Goal: Transaction & Acquisition: Obtain resource

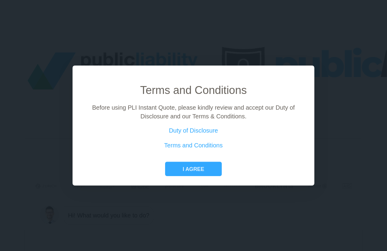
scroll to position [8, 0]
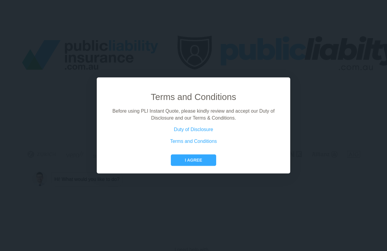
click at [201, 166] on button "I agree" at bounding box center [193, 160] width 45 height 11
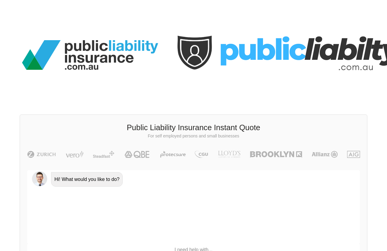
click at [85, 201] on div "Hi! What would you like to do?" at bounding box center [193, 207] width 333 height 74
click at [201, 201] on p "I need help with..." at bounding box center [193, 250] width 121 height 7
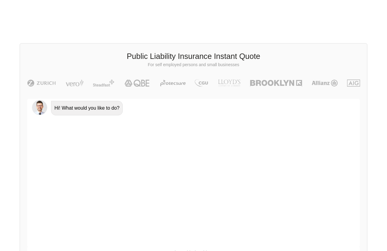
scroll to position [80, 0]
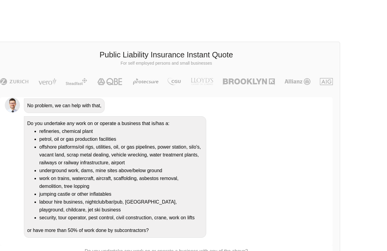
scroll to position [77, 0]
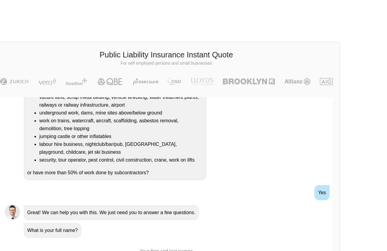
scroll to position [159, 0]
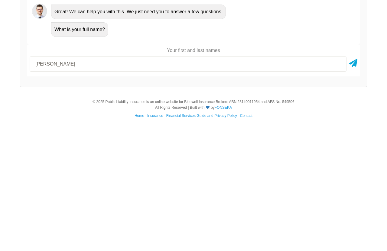
type input "[PERSON_NAME]"
click at [309, 186] on icon at bounding box center [353, 191] width 8 height 11
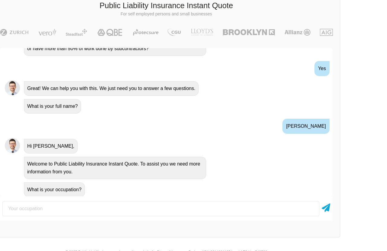
scroll to position [176, 0]
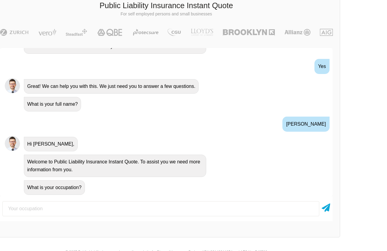
click at [66, 201] on input "text" at bounding box center [160, 208] width 317 height 15
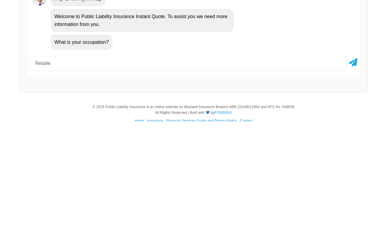
type input "Retailer"
click at [309, 186] on icon at bounding box center [353, 191] width 8 height 11
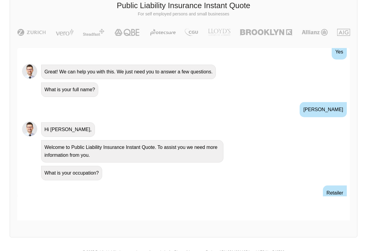
scroll to position [130, 27]
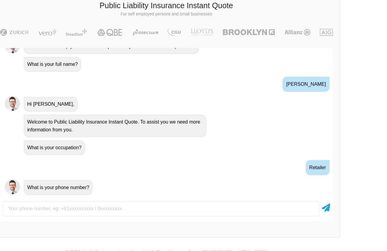
click at [113, 201] on input "text" at bounding box center [160, 208] width 317 height 15
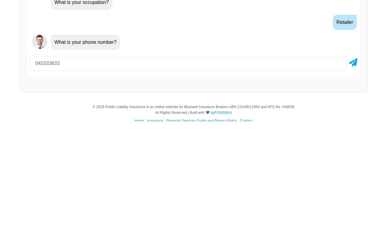
type input "0415336332"
click at [309, 186] on icon at bounding box center [353, 191] width 8 height 11
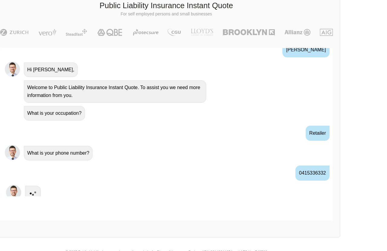
scroll to position [256, 0]
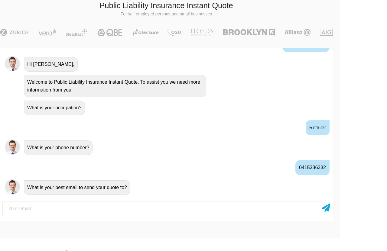
click at [125, 201] on input "email" at bounding box center [160, 208] width 317 height 15
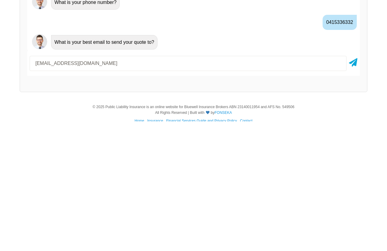
type input "[EMAIL_ADDRESS][DOMAIN_NAME]"
click at [309, 186] on icon at bounding box center [353, 191] width 8 height 11
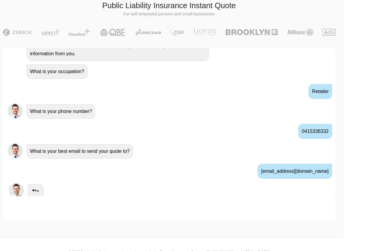
scroll to position [295, 0]
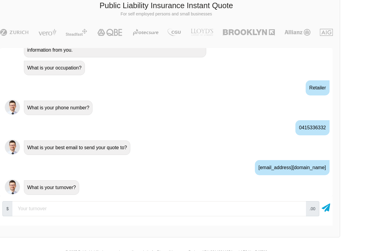
click at [86, 201] on input "number" at bounding box center [159, 208] width 294 height 15
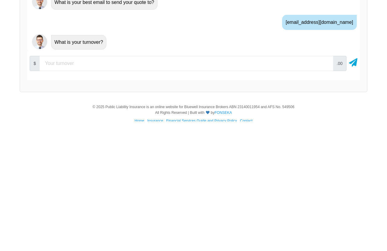
click at [309, 186] on div at bounding box center [353, 193] width 8 height 15
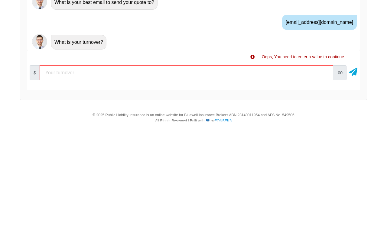
scroll to position [130, 0]
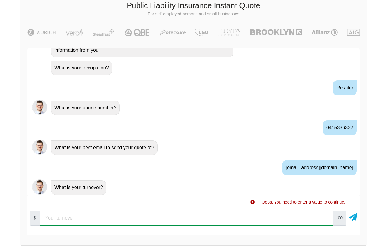
click at [83, 201] on input "number" at bounding box center [187, 218] width 294 height 15
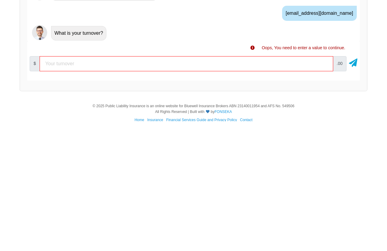
click at [309, 186] on icon at bounding box center [353, 191] width 8 height 11
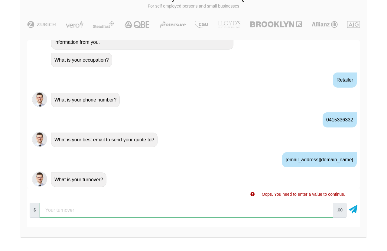
click at [91, 201] on input "number" at bounding box center [187, 210] width 294 height 15
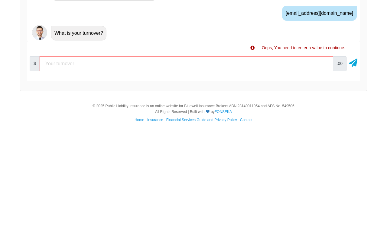
click at [309, 186] on icon at bounding box center [353, 191] width 8 height 11
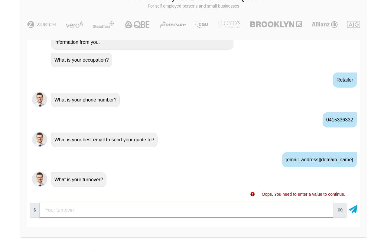
click at [79, 201] on input "number" at bounding box center [187, 210] width 294 height 15
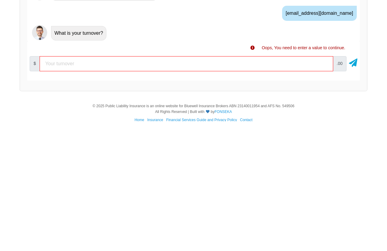
click at [309, 186] on icon at bounding box center [353, 191] width 8 height 11
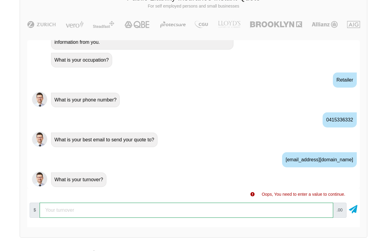
click at [80, 201] on input "number" at bounding box center [187, 210] width 294 height 15
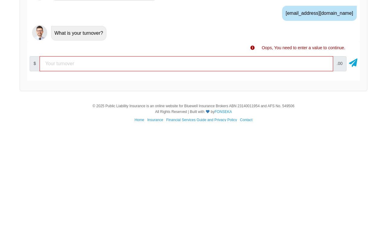
click at [309, 186] on icon at bounding box center [353, 191] width 8 height 11
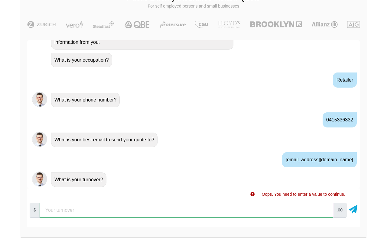
click at [85, 201] on input "number" at bounding box center [187, 210] width 294 height 15
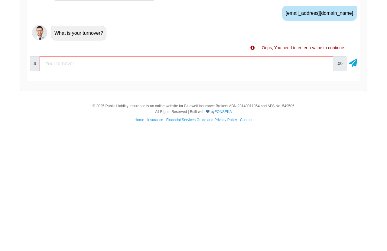
click at [309, 186] on div at bounding box center [353, 193] width 8 height 15
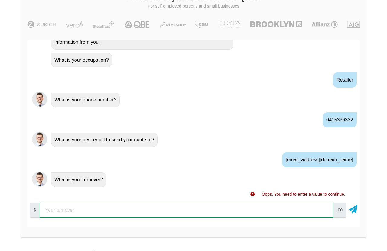
click at [82, 201] on input "number" at bounding box center [187, 210] width 294 height 15
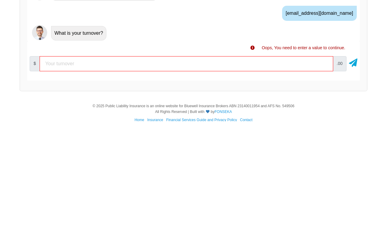
click at [309, 186] on icon at bounding box center [353, 191] width 8 height 11
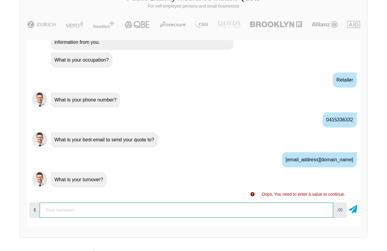
click at [85, 201] on input "number" at bounding box center [187, 210] width 294 height 15
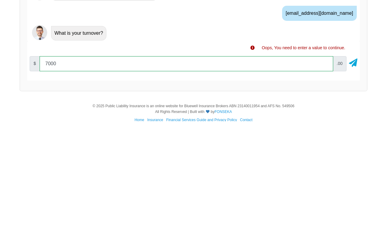
type input "70000"
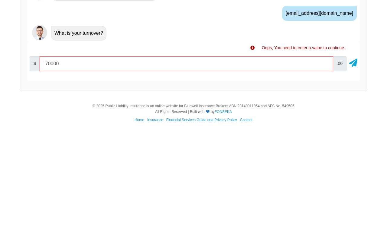
click at [309, 186] on div at bounding box center [353, 193] width 8 height 15
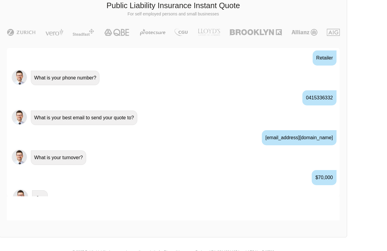
scroll to position [130, 27]
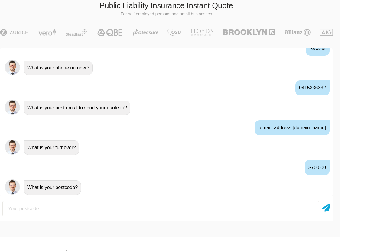
click at [34, 201] on input "number" at bounding box center [160, 208] width 317 height 15
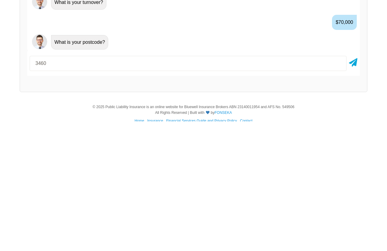
type input "3460"
click at [309, 186] on icon at bounding box center [353, 191] width 8 height 11
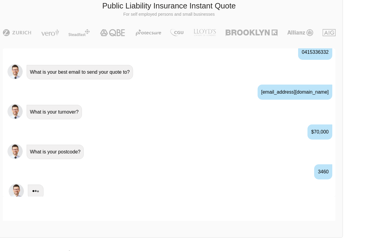
scroll to position [375, 0]
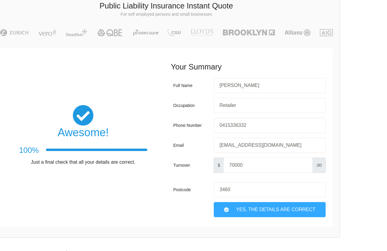
click at [275, 201] on div "Yes, The Details are correct" at bounding box center [270, 209] width 112 height 15
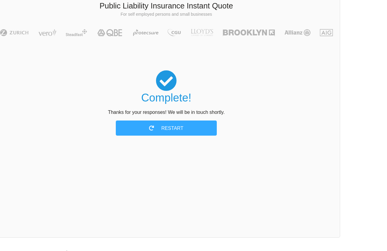
click at [184, 126] on div "Restart" at bounding box center [166, 128] width 101 height 15
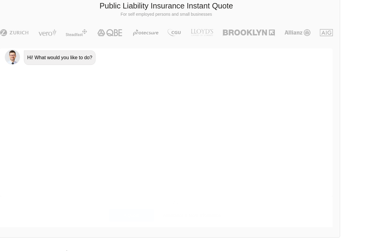
click at [184, 201] on div "Assistance & More Information" at bounding box center [192, 215] width 64 height 13
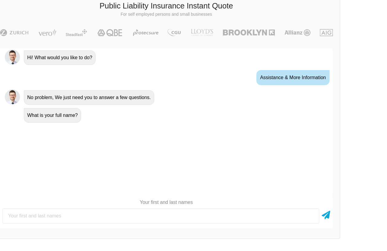
click at [309, 159] on html "We give you access to insurance companies at the rates only insurance brokers h…" at bounding box center [166, 75] width 387 height 409
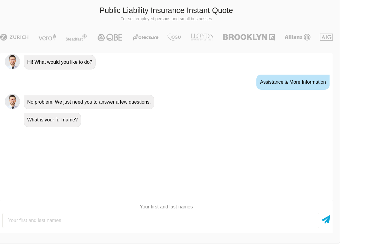
scroll to position [125, 27]
click at [309, 79] on div "We give you access to insurance companies at the rates only insurance brokers h…" at bounding box center [166, 62] width 387 height 375
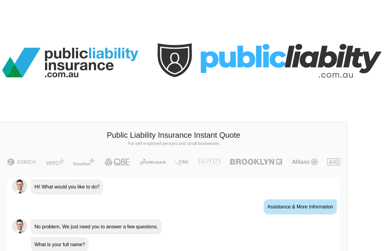
scroll to position [0, 0]
